Goal: Task Accomplishment & Management: Manage account settings

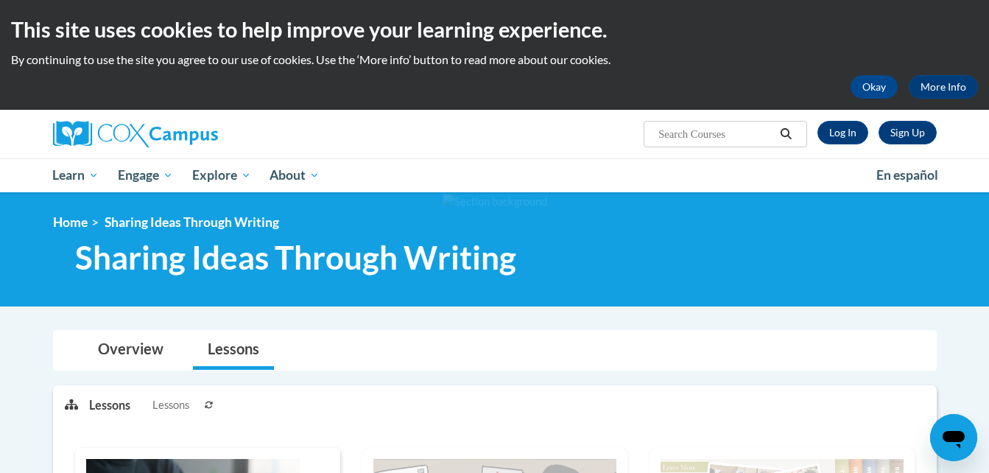
click at [842, 136] on link "Log In" at bounding box center [843, 133] width 51 height 24
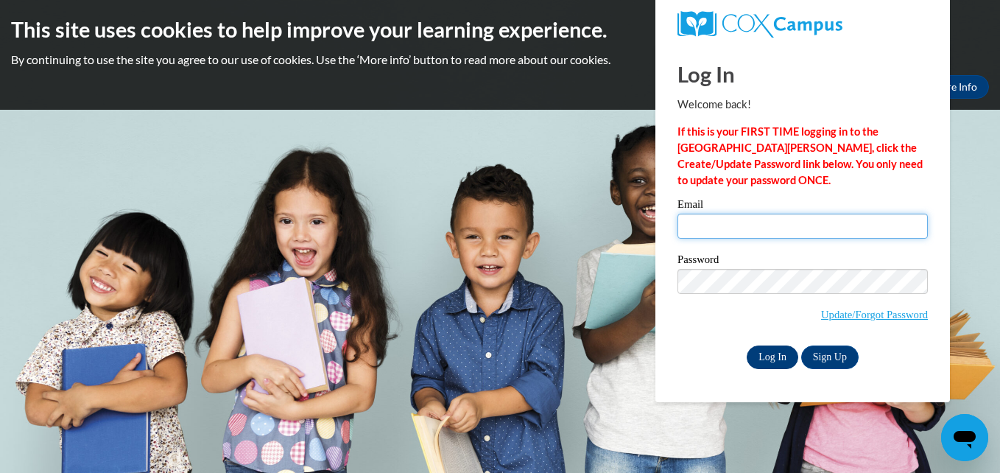
type input "[EMAIL_ADDRESS][DOMAIN_NAME]"
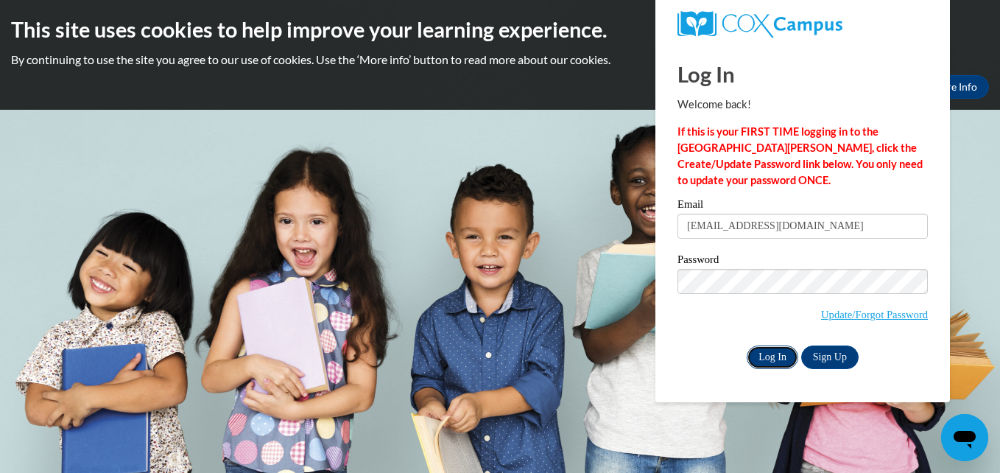
click at [774, 355] on input "Log In" at bounding box center [773, 358] width 52 height 24
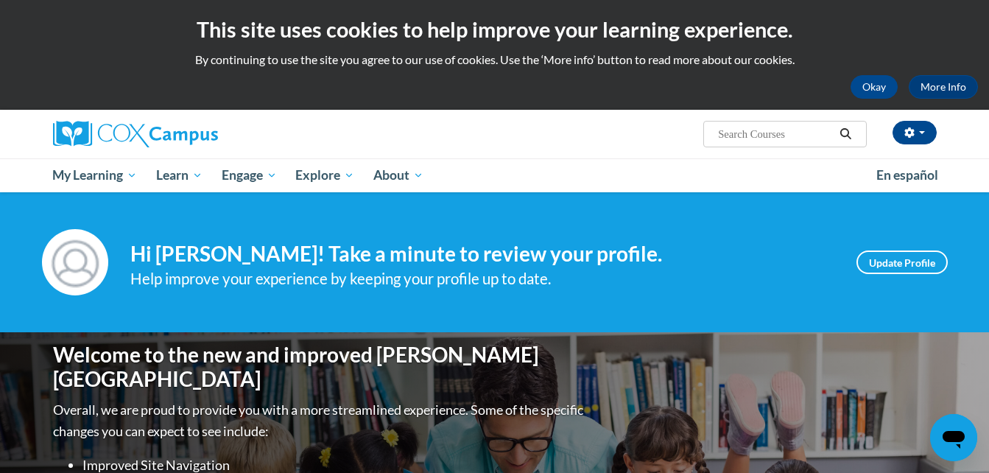
click at [15, 407] on div "Welcome to the new and improved Cox Campus Overall, we are proud to provide you…" at bounding box center [494, 479] width 989 height 295
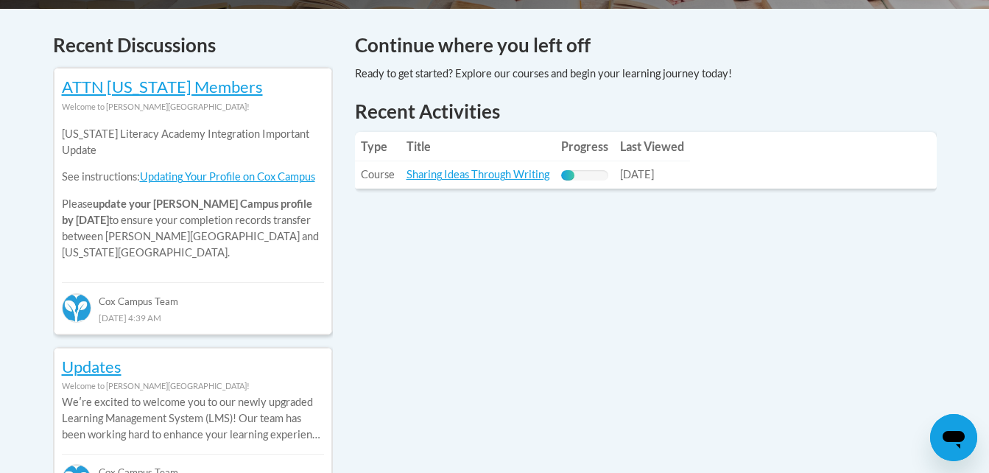
scroll to position [619, 0]
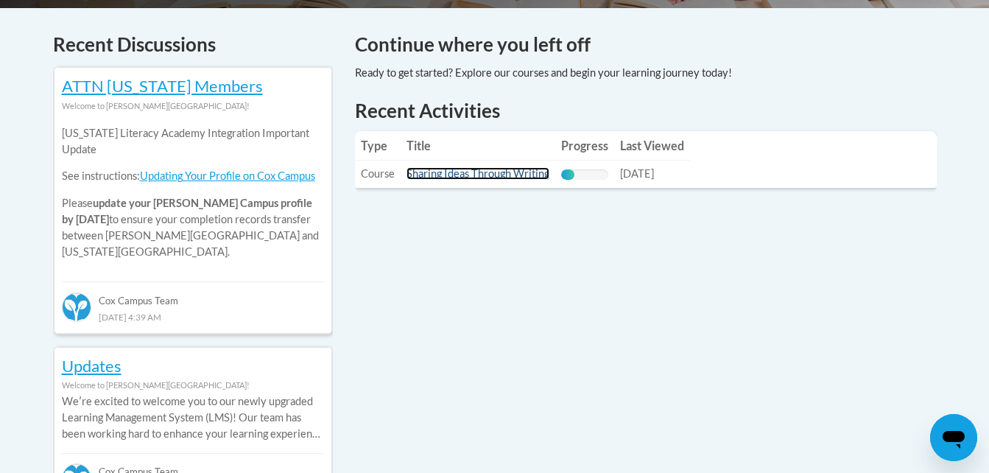
click at [451, 176] on link "Sharing Ideas Through Writing" at bounding box center [478, 173] width 143 height 13
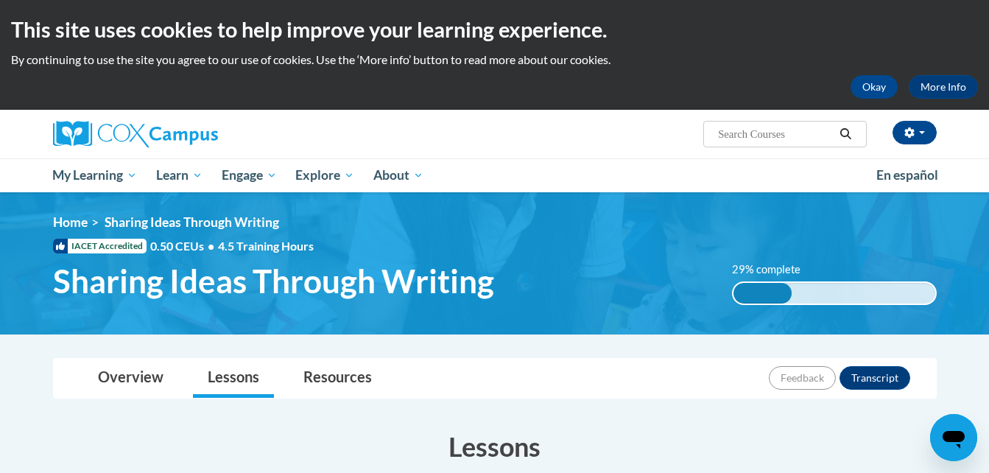
click at [894, 239] on div "<en>My Learning</en><fr>New fr_My Learning</fr><it>New it_My Learning</it><de>N…" at bounding box center [495, 263] width 928 height 98
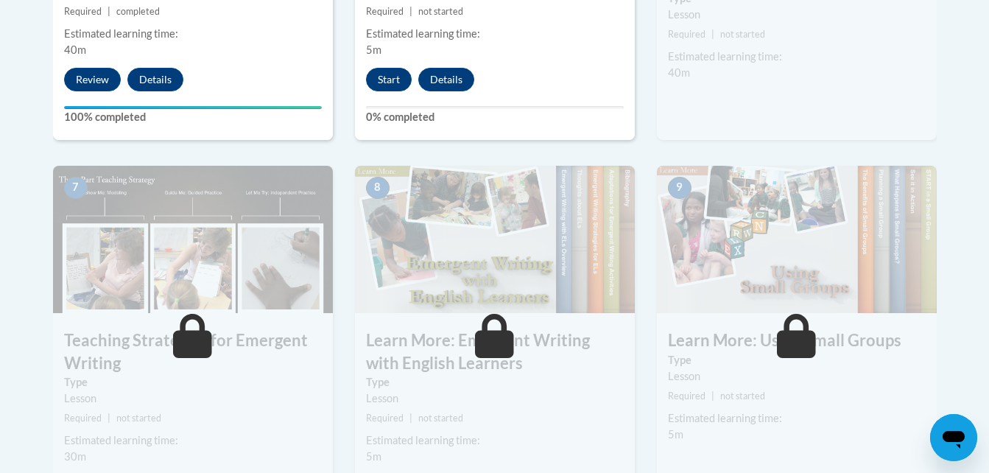
scroll to position [1149, 0]
